Goal: Task Accomplishment & Management: Manage account settings

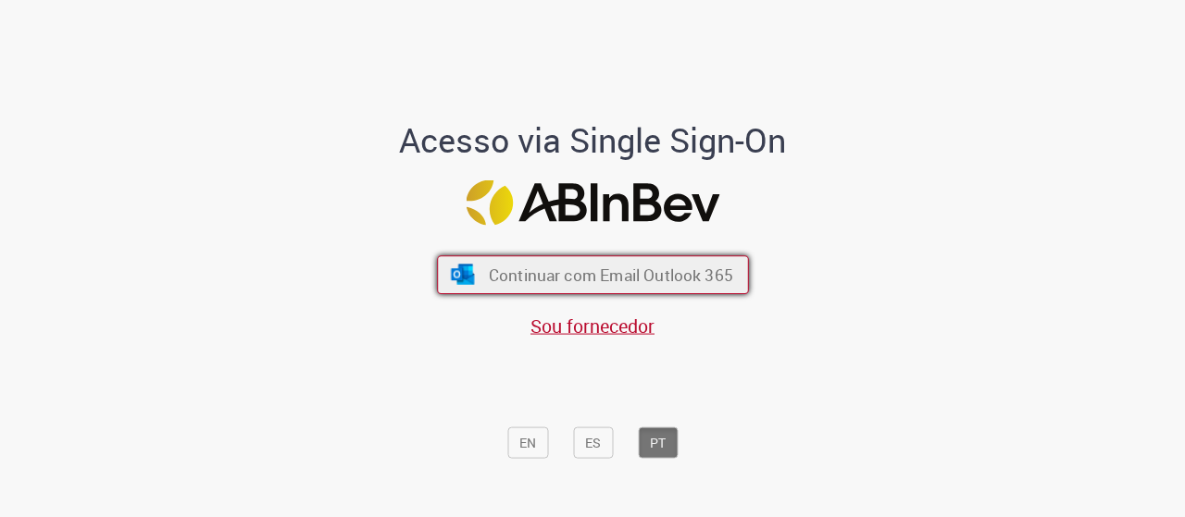
click at [529, 288] on button "Continuar com Email Outlook 365" at bounding box center [593, 274] width 312 height 39
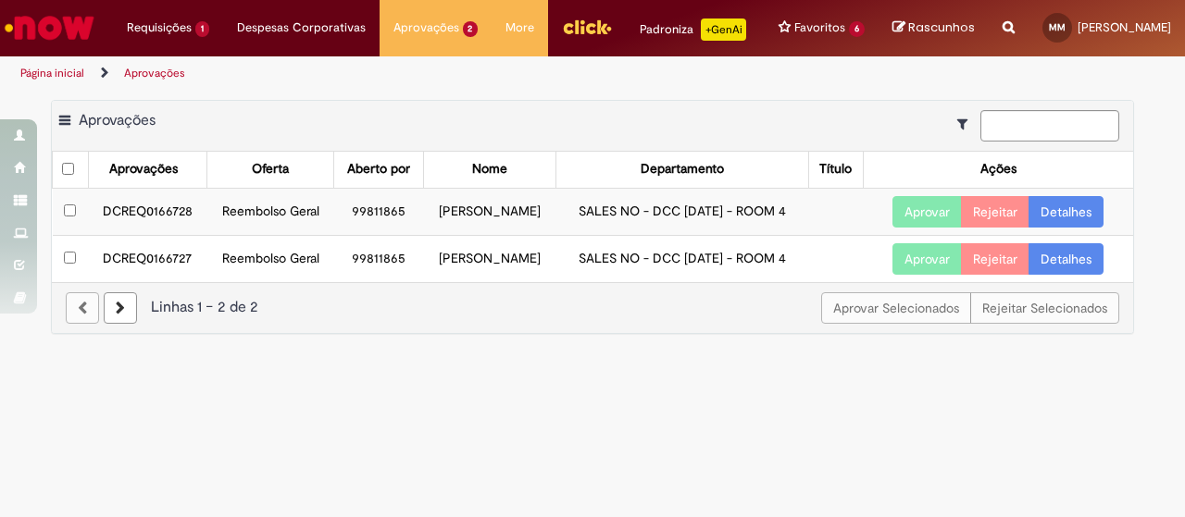
click at [1073, 221] on link "Detalhes" at bounding box center [1065, 211] width 75 height 31
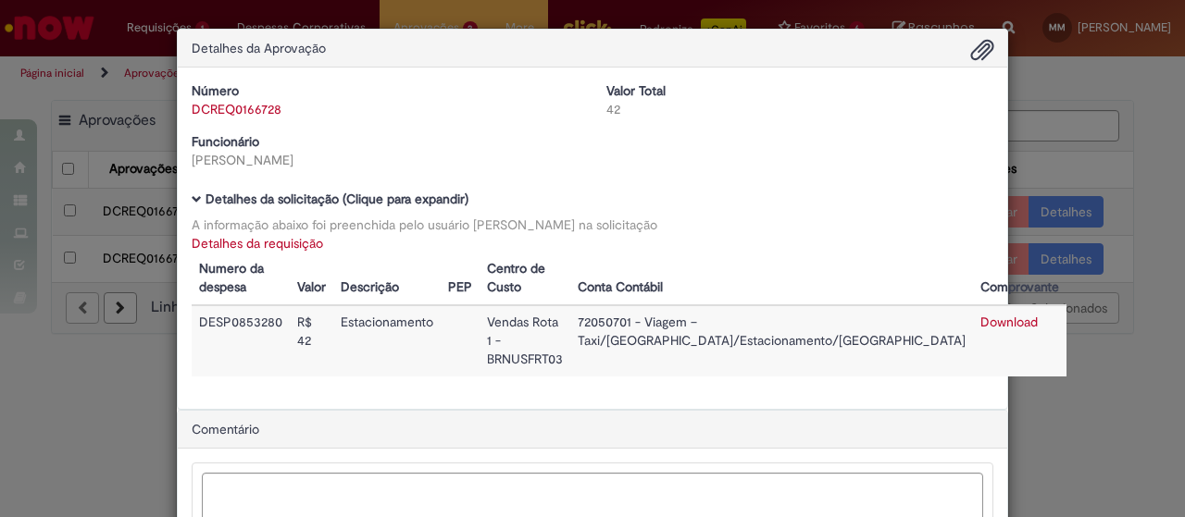
click at [1157, 247] on div "Detalhes da Aprovação Número DCREQ0166728 Valor Total 42 Funcionário [PERSON_NA…" at bounding box center [592, 258] width 1185 height 517
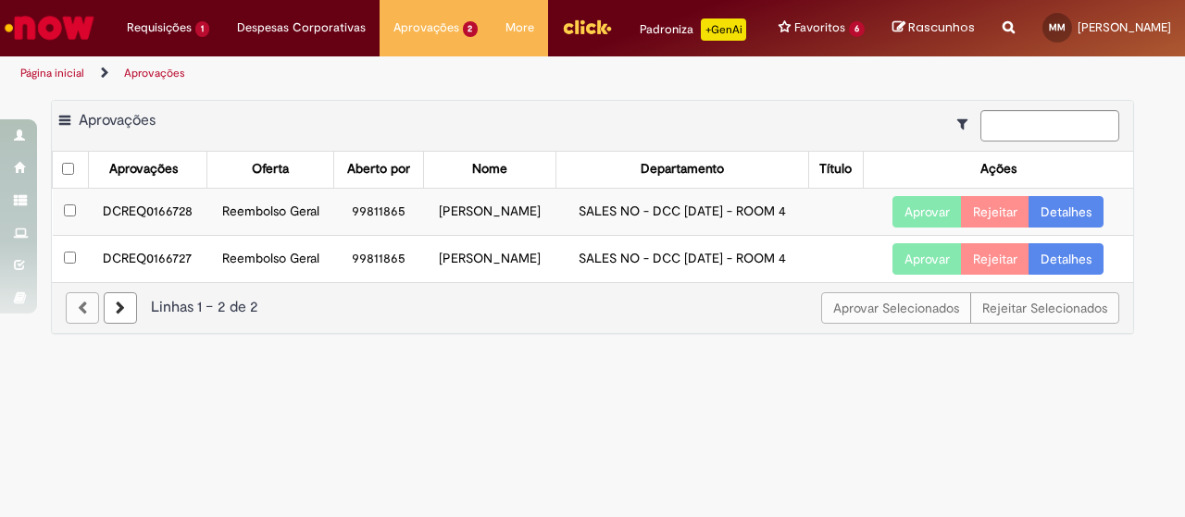
click at [1077, 273] on link "Detalhes" at bounding box center [1065, 258] width 75 height 31
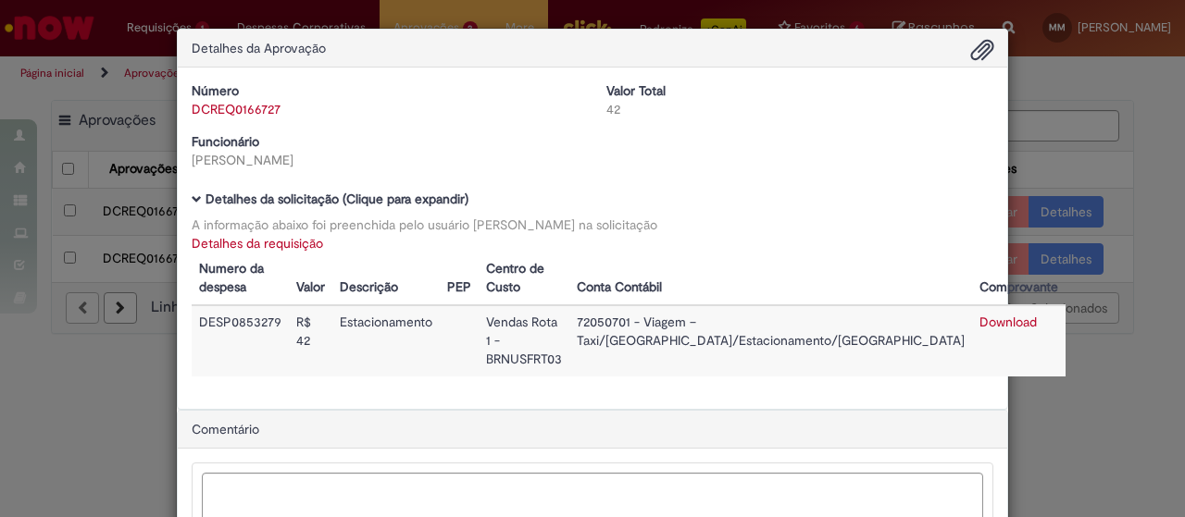
click at [977, 53] on span "Ambev Approval Modal" at bounding box center [982, 50] width 22 height 31
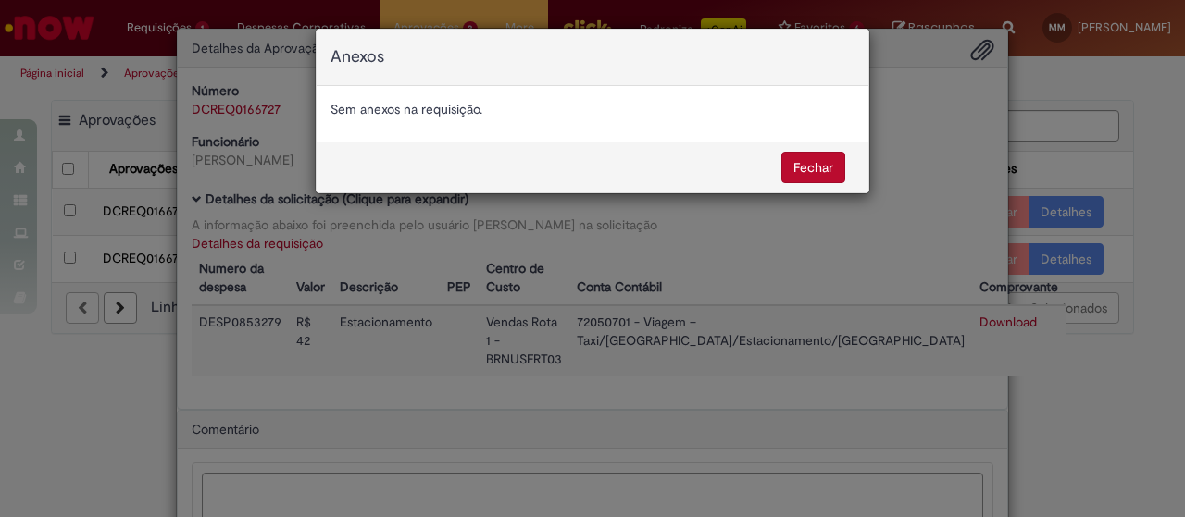
click at [814, 169] on button "Fechar" at bounding box center [813, 167] width 64 height 31
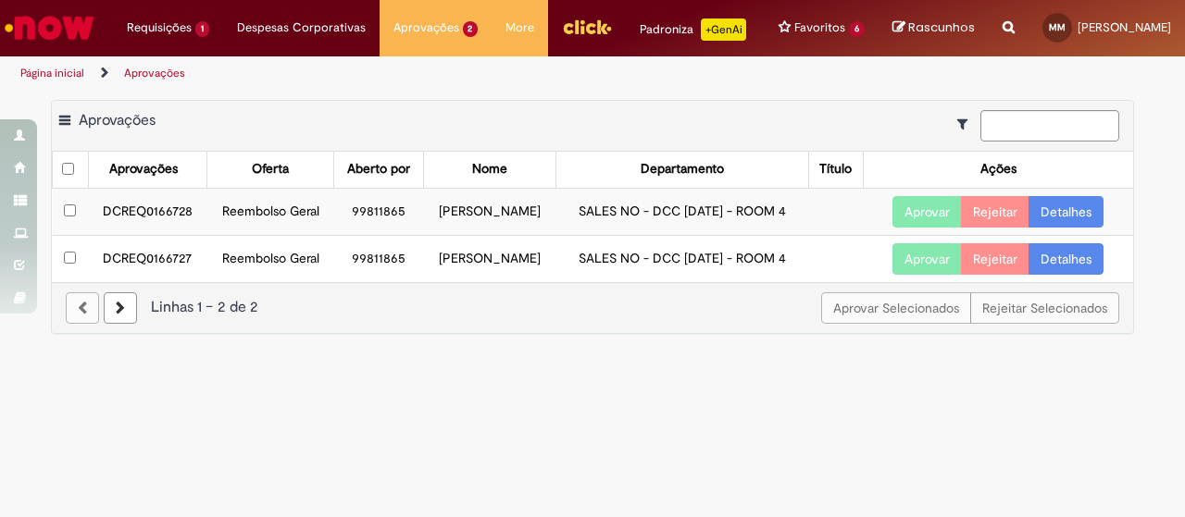
click at [1063, 228] on link "Detalhes" at bounding box center [1065, 211] width 75 height 31
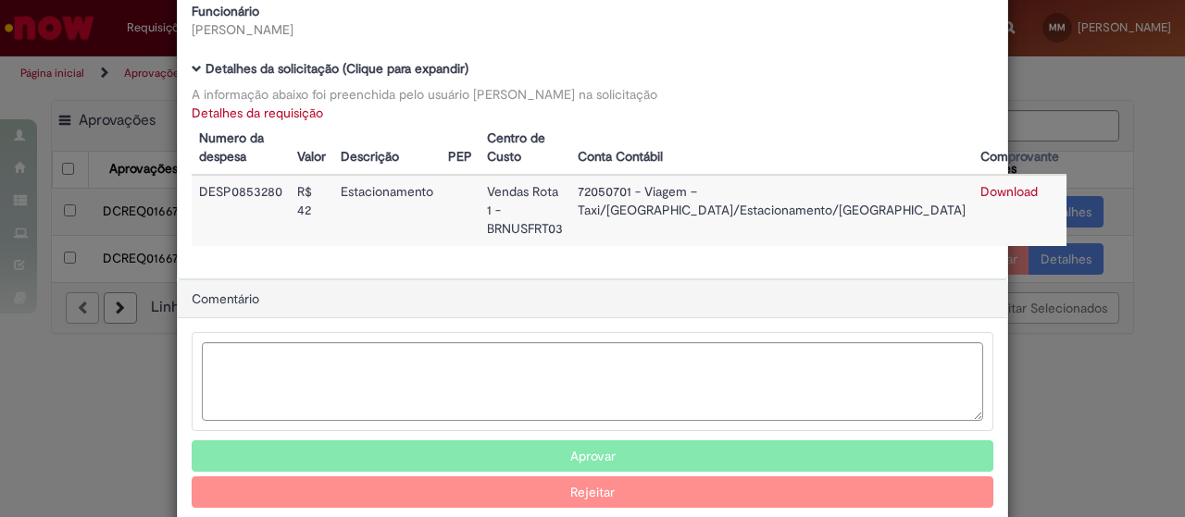
scroll to position [131, 0]
click at [980, 190] on link "Download" at bounding box center [1008, 190] width 57 height 17
click at [1060, 164] on div "Detalhes da Aprovação Número DCREQ0166728 Valor Total 42 Funcionário [PERSON_NA…" at bounding box center [592, 258] width 1185 height 517
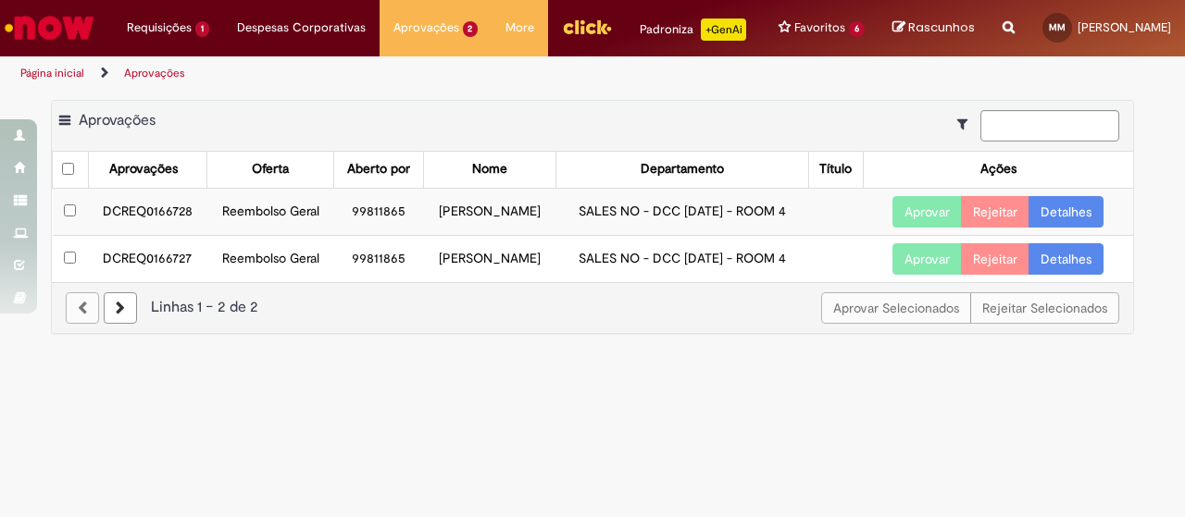
click at [1060, 268] on link "Detalhes" at bounding box center [1065, 258] width 75 height 31
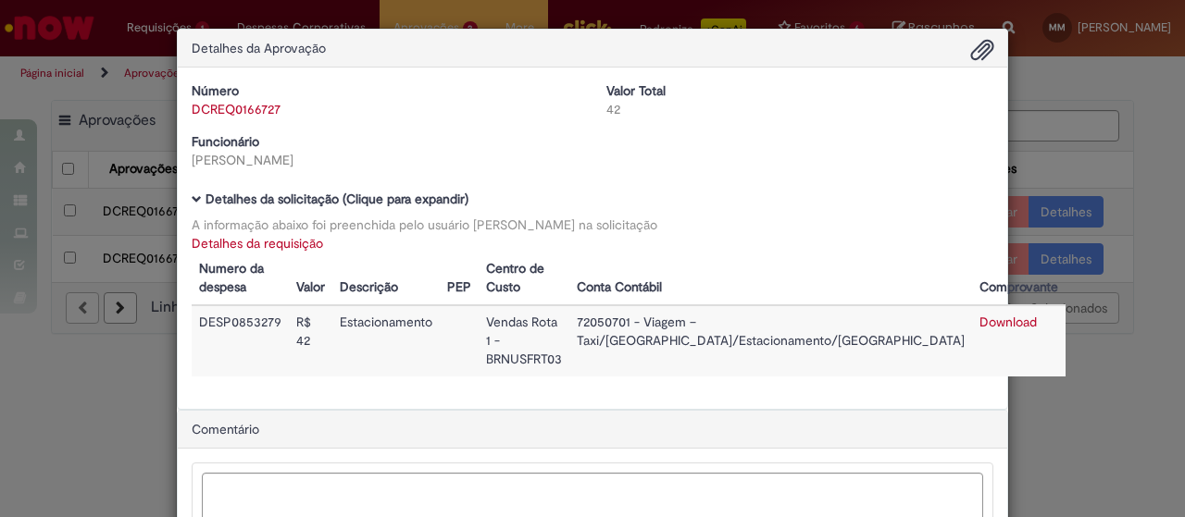
click at [1109, 338] on div "Detalhes da Aprovação Número DCREQ0166727 Valor Total 42 Funcionário [PERSON_NA…" at bounding box center [592, 258] width 1185 height 517
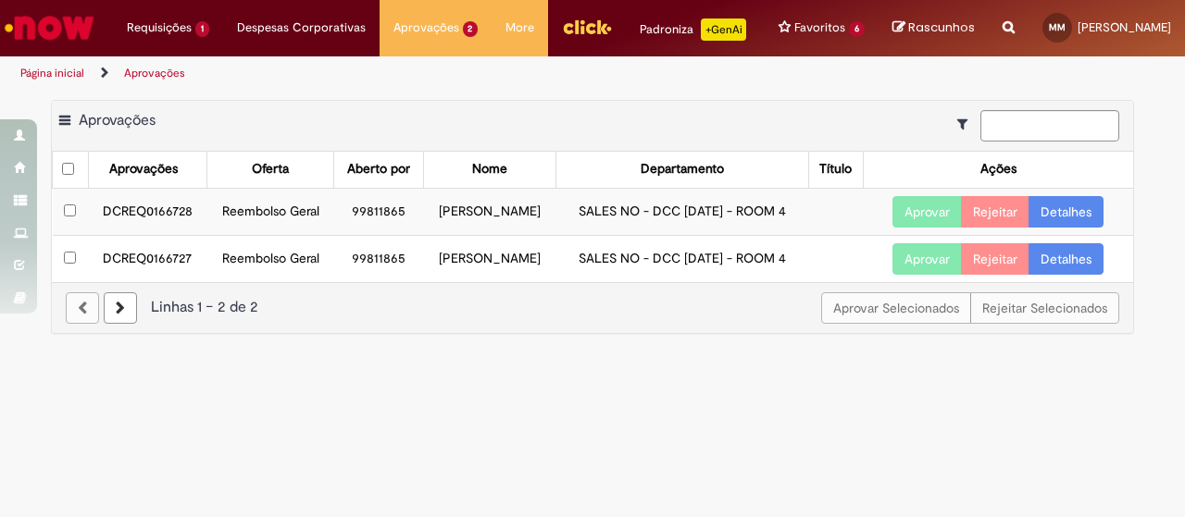
click at [920, 275] on button "Aprovar" at bounding box center [926, 258] width 69 height 31
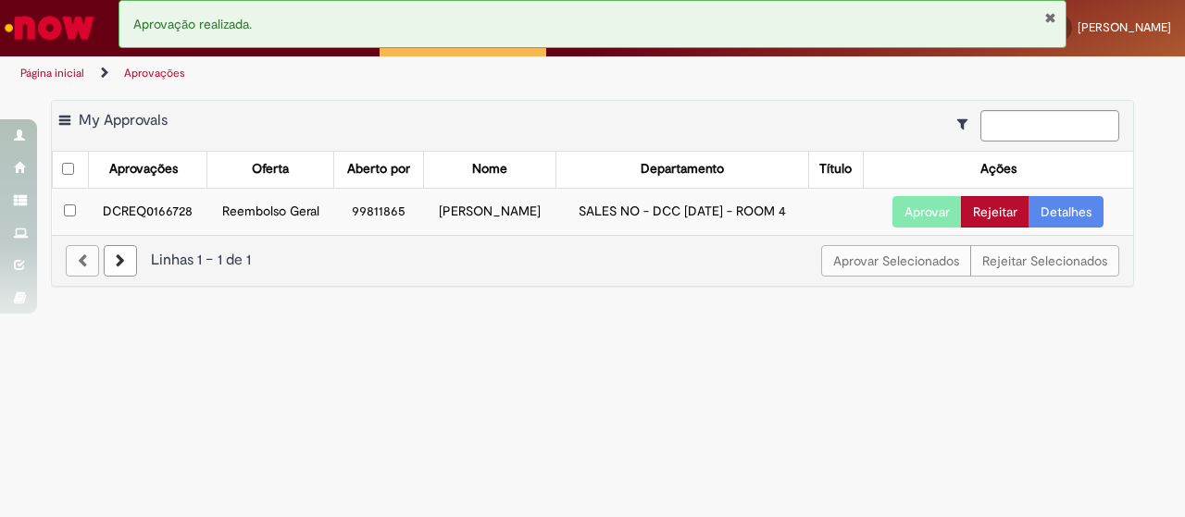
click at [1000, 228] on button "Rejeitar" at bounding box center [995, 211] width 68 height 31
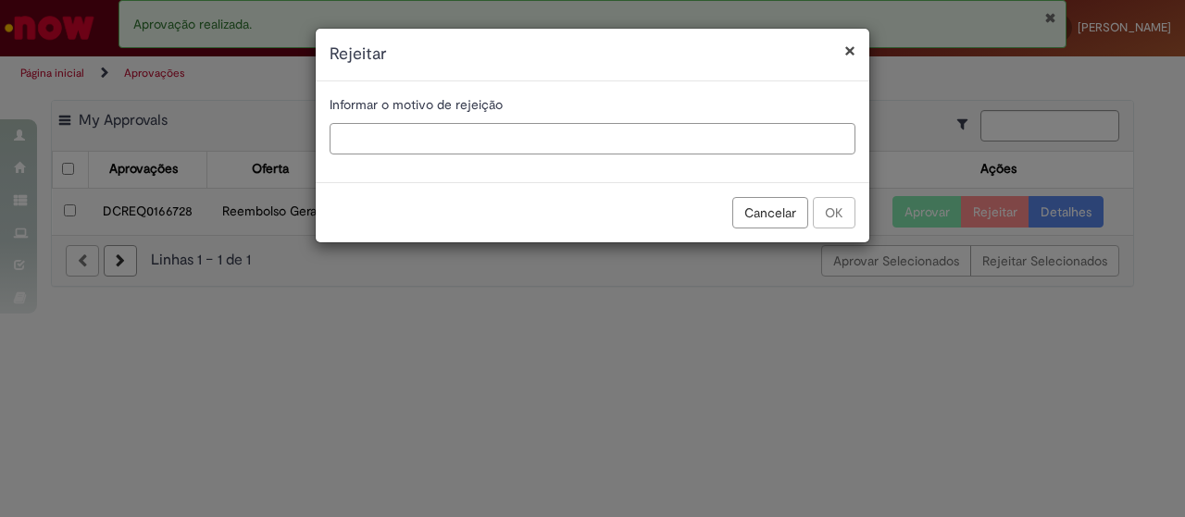
click at [568, 134] on input "text" at bounding box center [593, 138] width 526 height 31
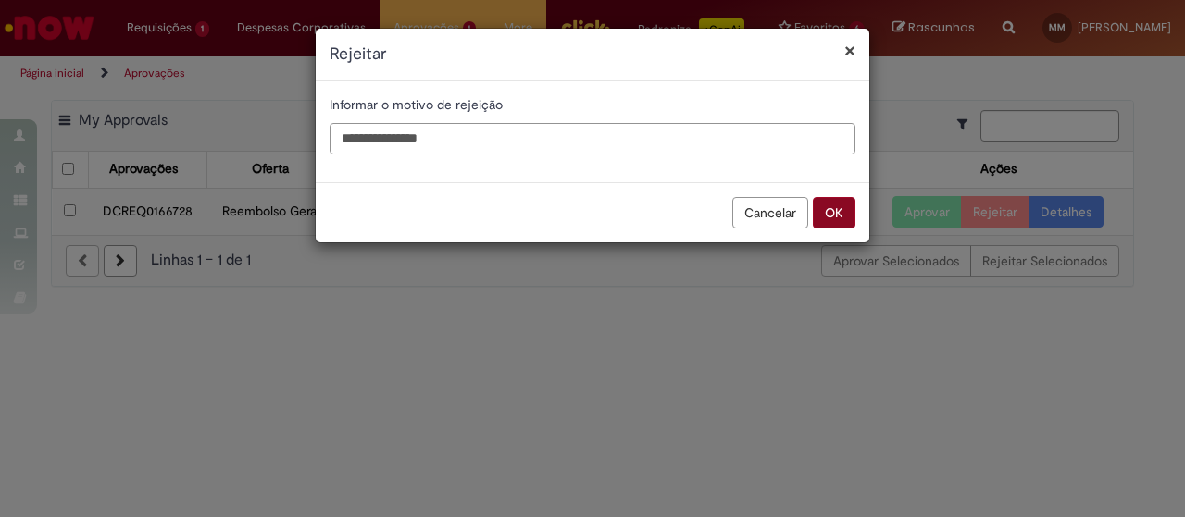
type input "**********"
click at [841, 219] on button "OK" at bounding box center [834, 212] width 43 height 31
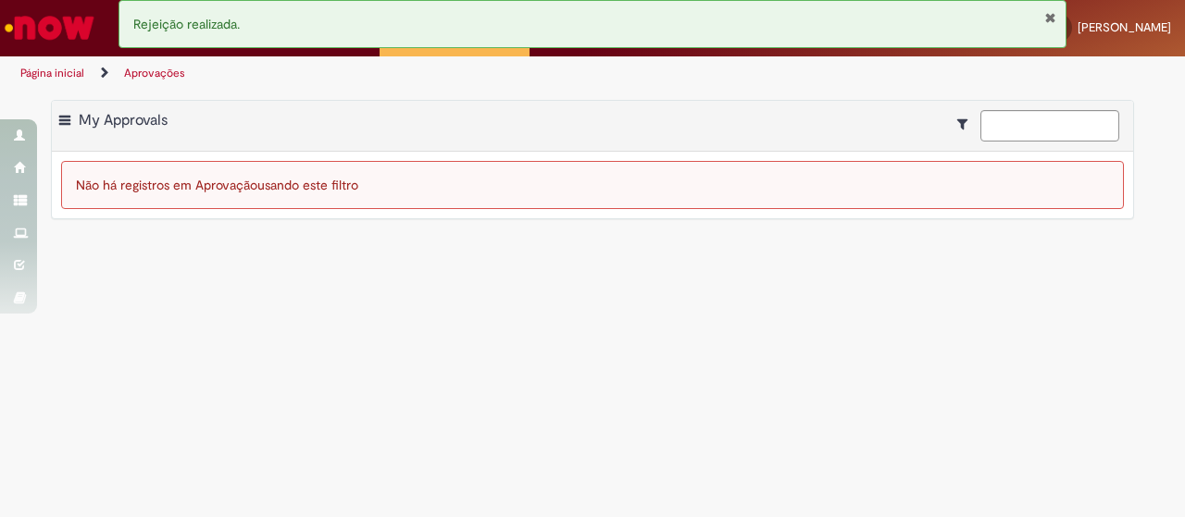
click at [583, 323] on main "Aprovações Exportar como PDF Exportar como Excel Exportar como CSV My Approvals…" at bounding box center [592, 304] width 1185 height 427
click at [69, 81] on link "Página inicial" at bounding box center [52, 73] width 64 height 15
